Goal: Check status: Check status

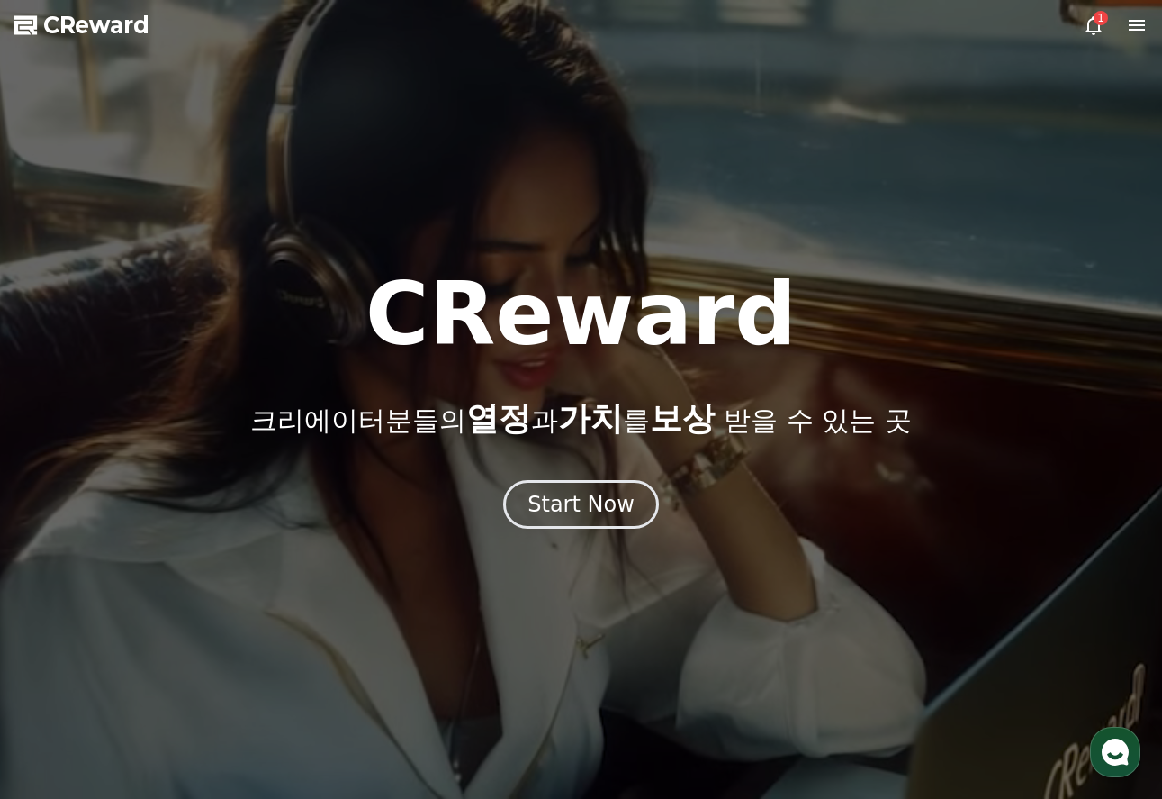
click at [1090, 27] on icon at bounding box center [1094, 25] width 22 height 22
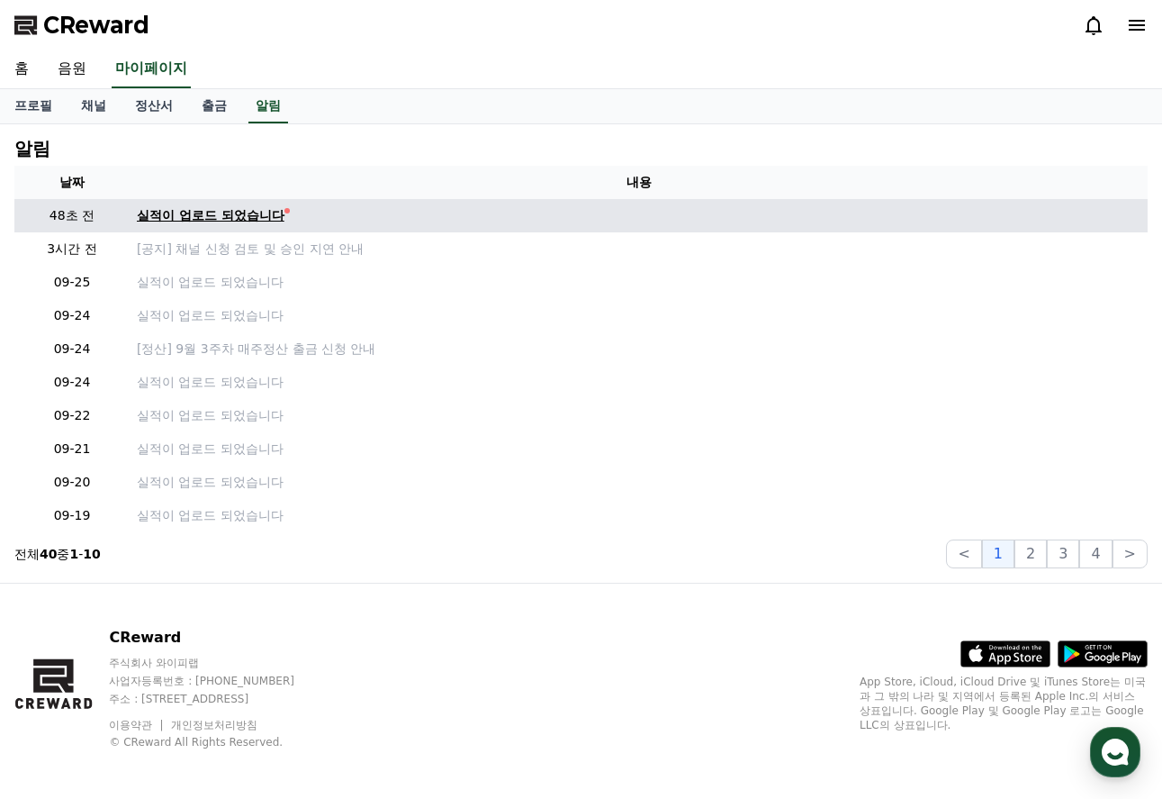
click at [246, 212] on div "실적이 업로드 되었습니다" at bounding box center [211, 215] width 148 height 19
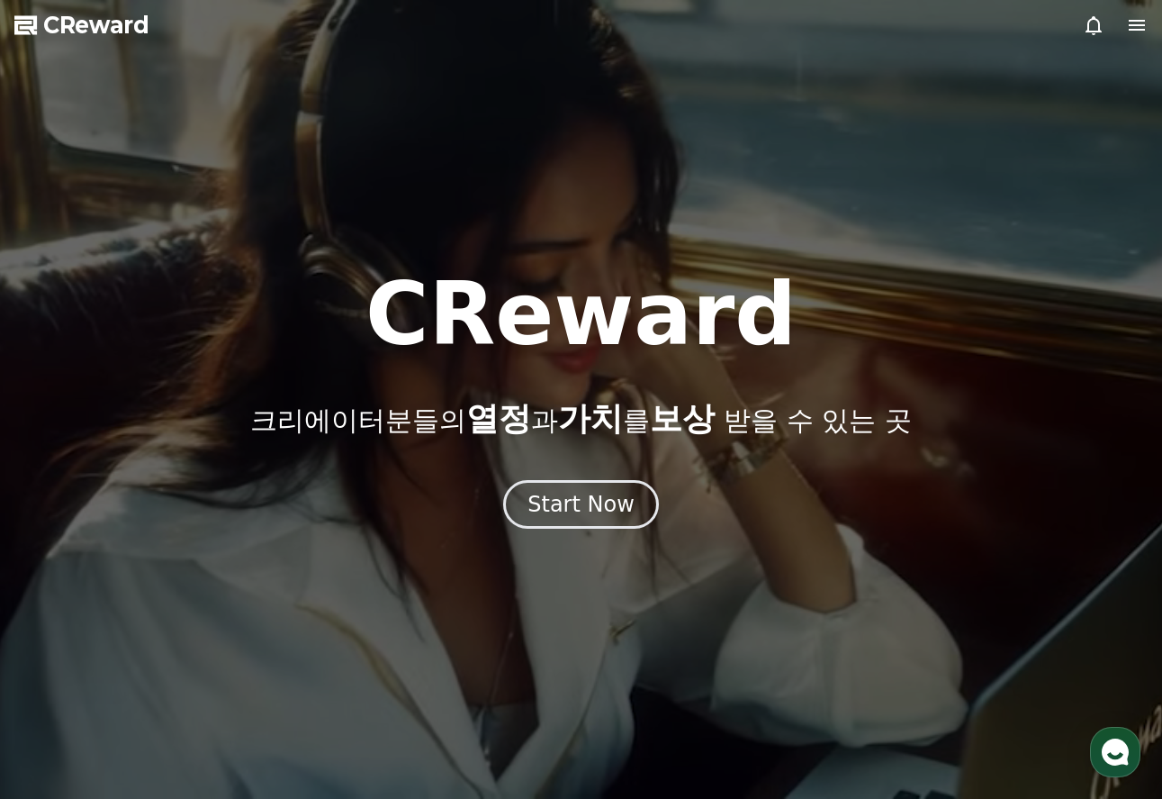
drag, startPoint x: 1139, startPoint y: 19, endPoint x: 934, endPoint y: 137, distance: 236.8
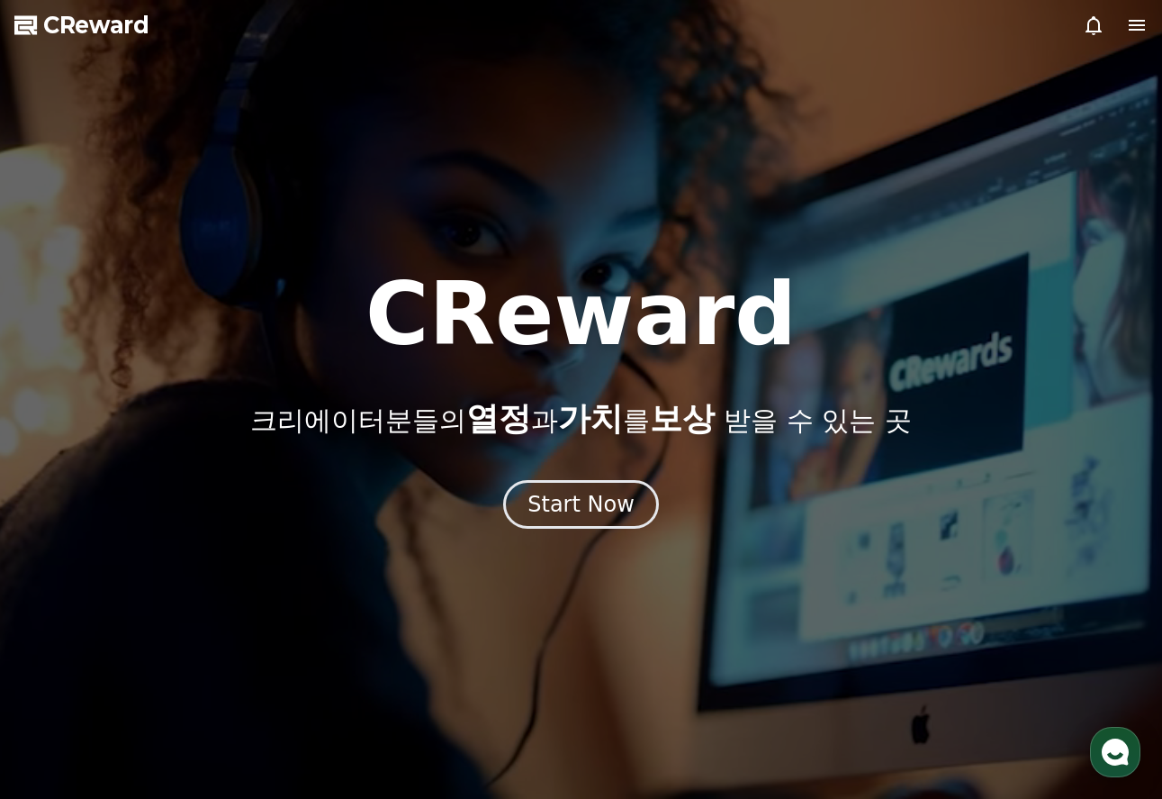
click at [1125, 28] on div at bounding box center [1115, 25] width 65 height 22
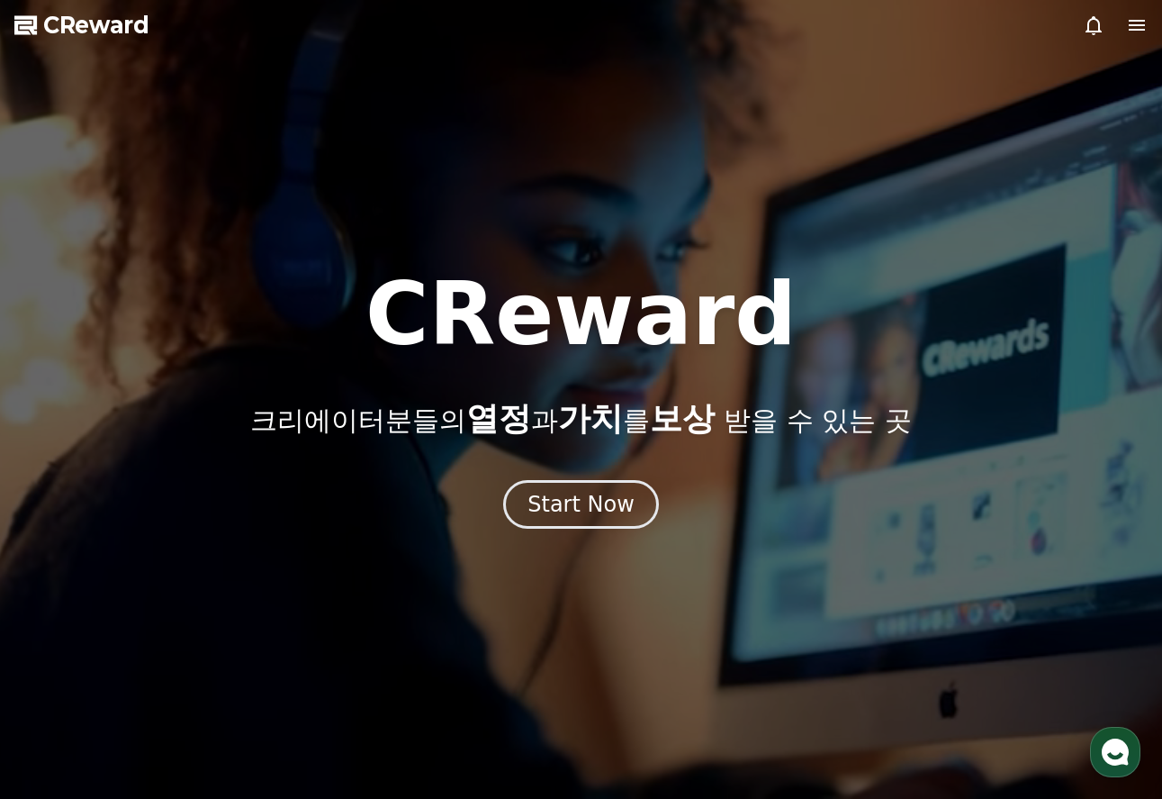
click at [1135, 26] on icon at bounding box center [1137, 25] width 16 height 11
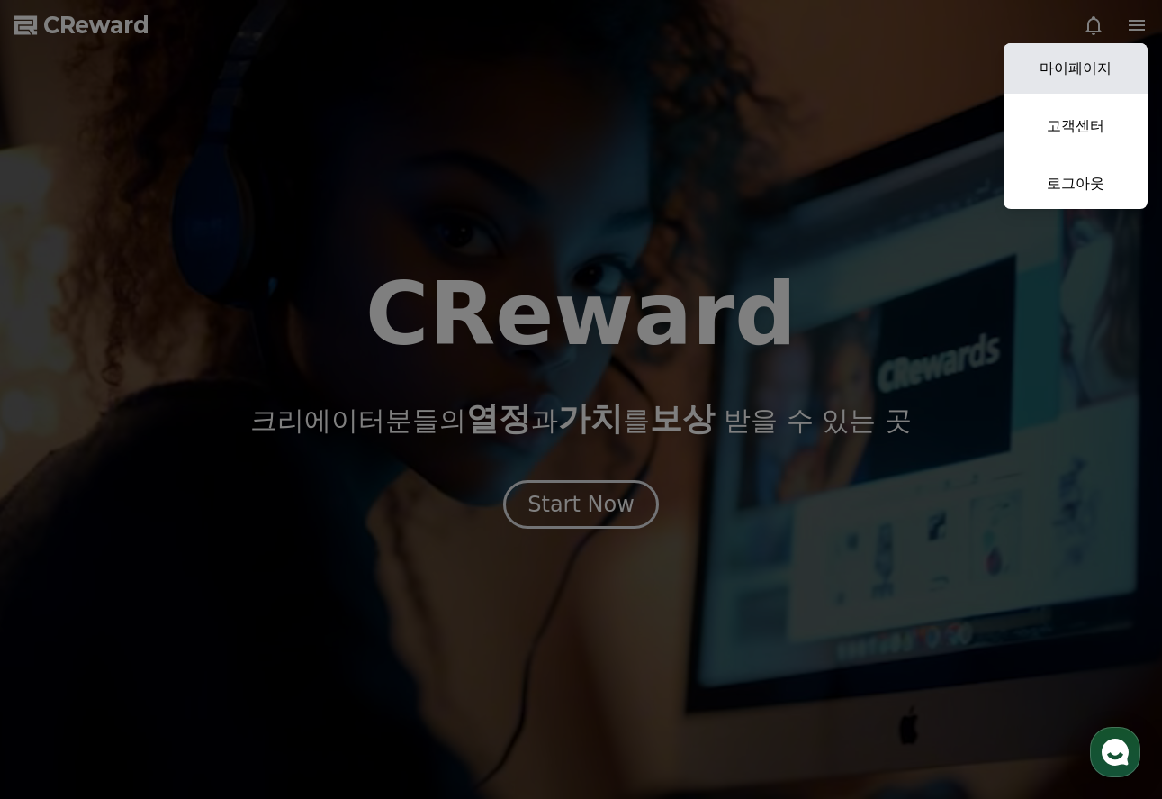
click at [1081, 67] on link "마이페이지" at bounding box center [1076, 68] width 144 height 50
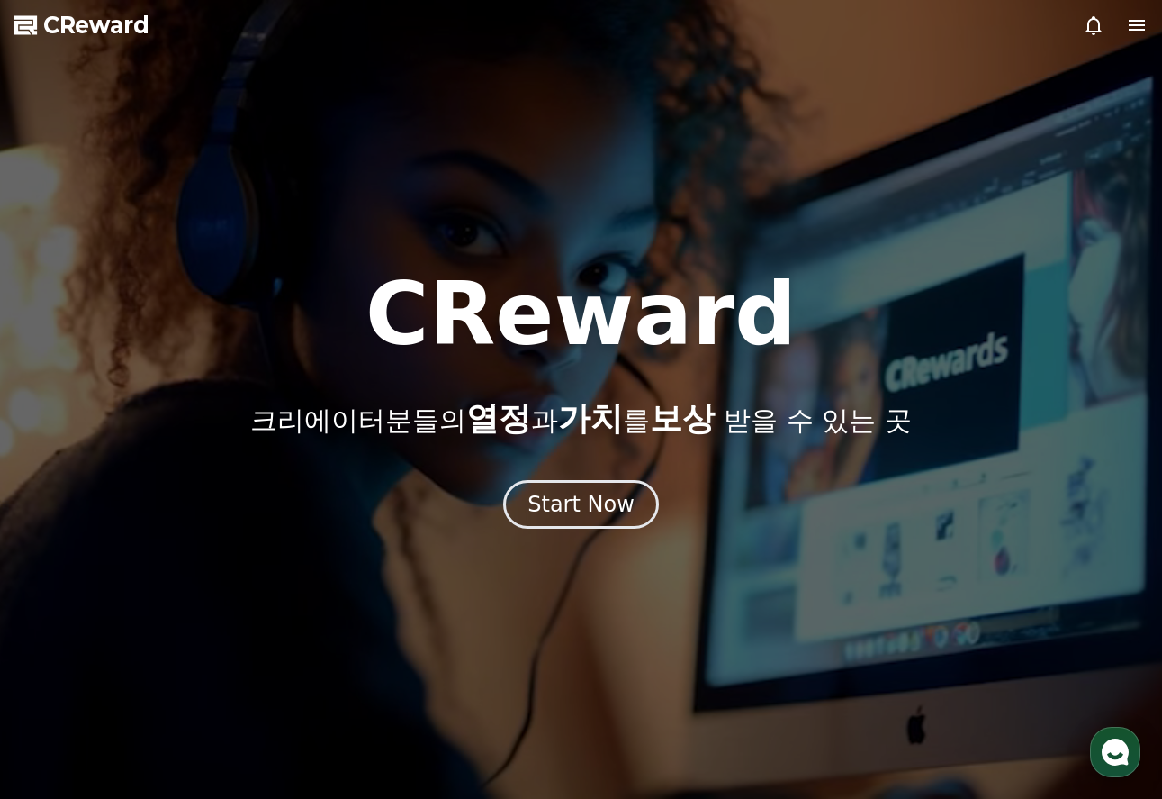
select select "**********"
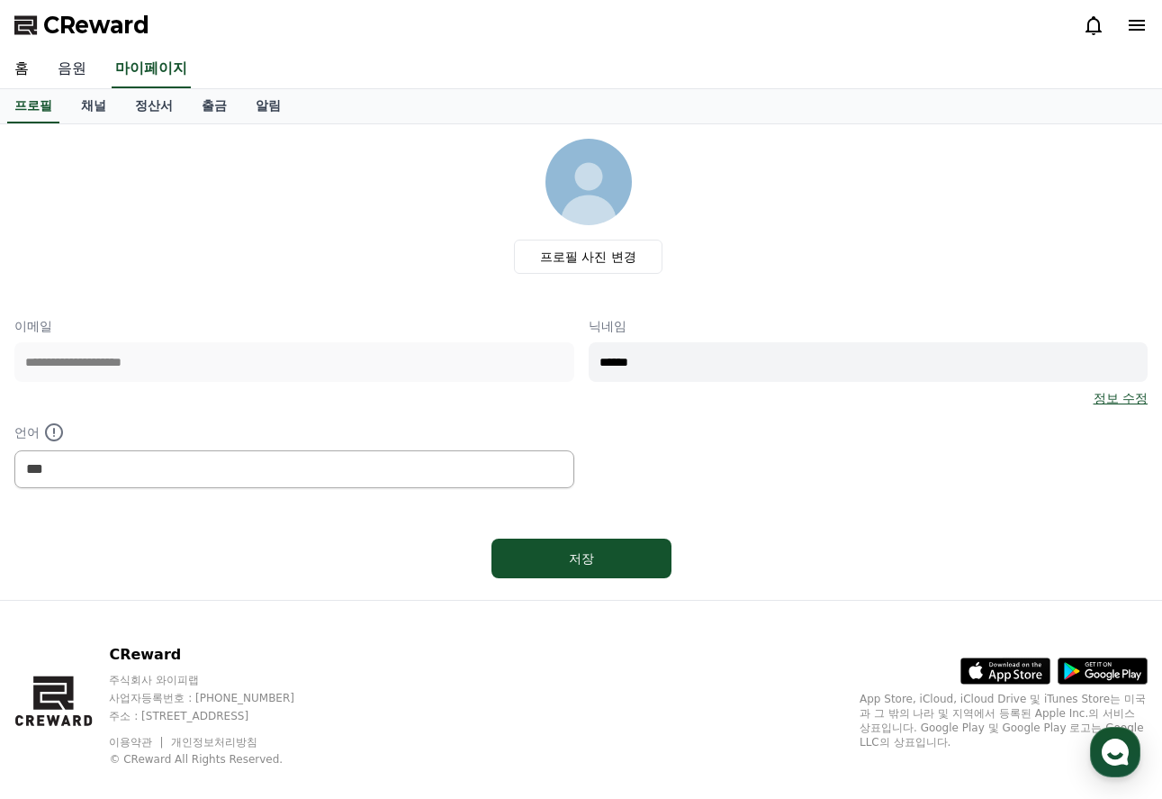
click at [62, 72] on link "음원" at bounding box center [72, 69] width 58 height 38
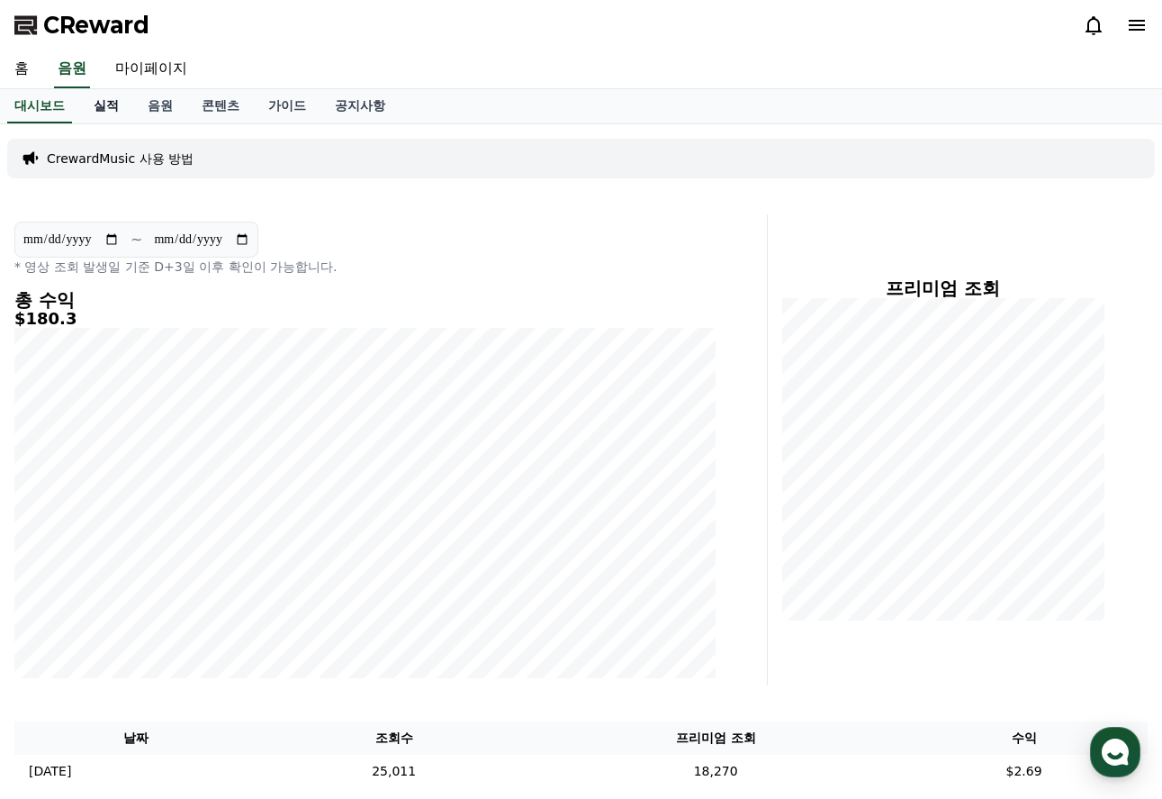
click at [91, 102] on link "실적" at bounding box center [106, 106] width 54 height 34
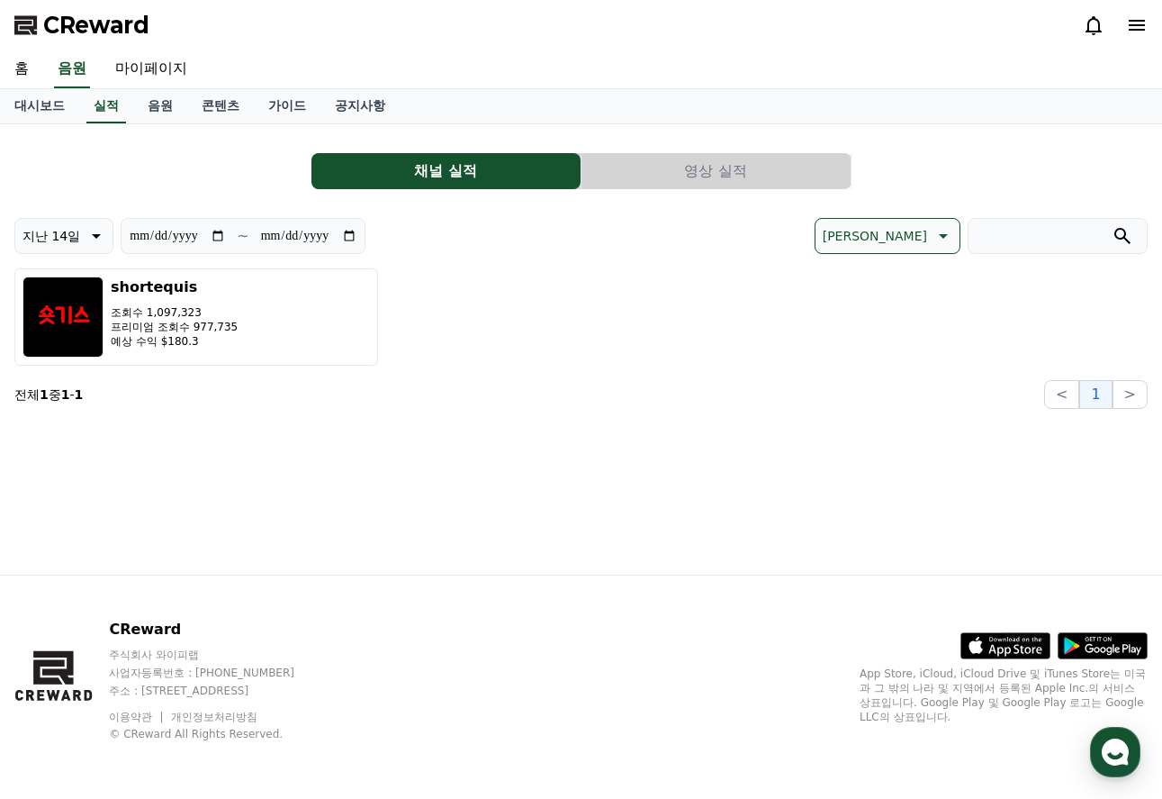
click at [726, 167] on button "영상 실적" at bounding box center [716, 171] width 269 height 36
